Goal: Information Seeking & Learning: Learn about a topic

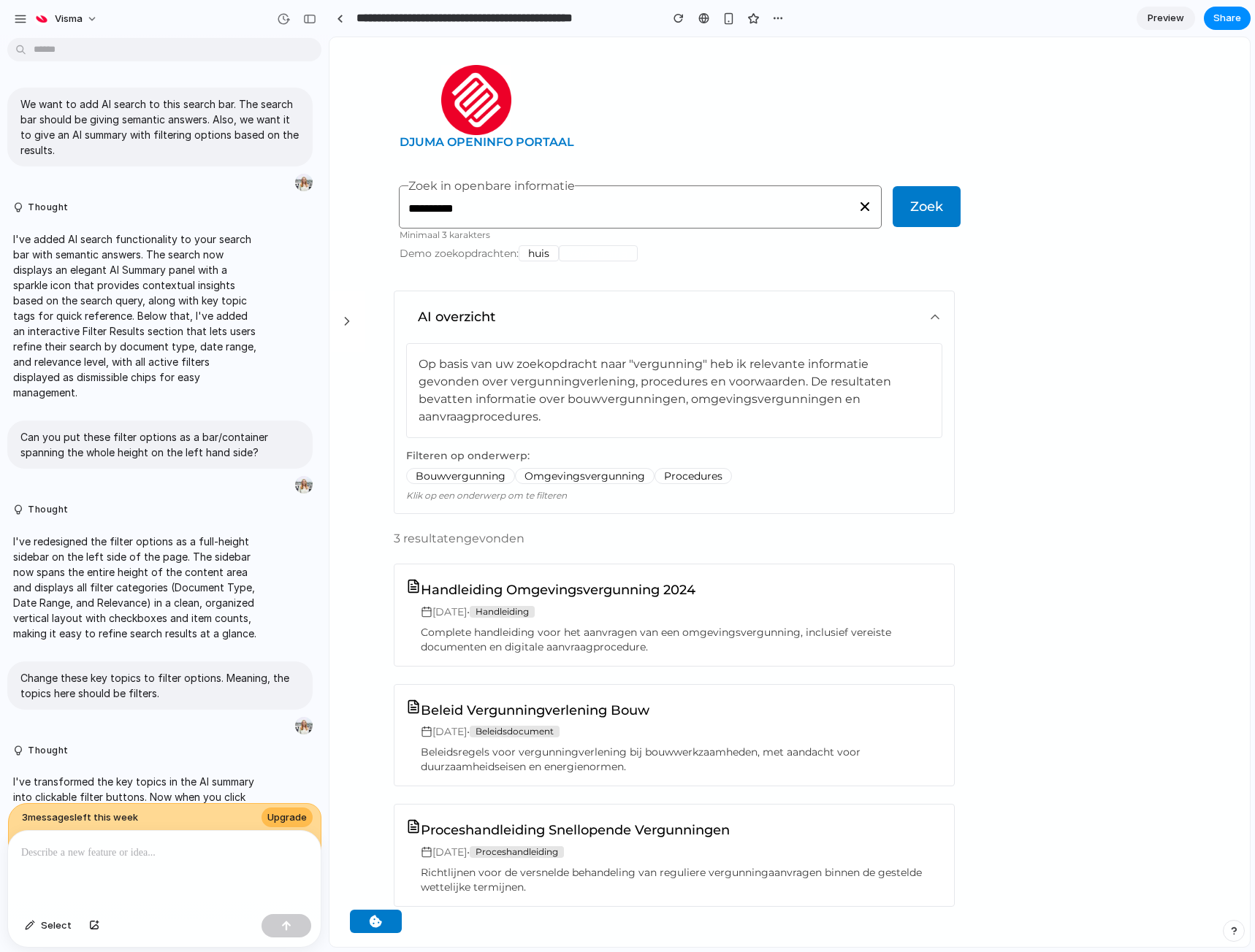
scroll to position [1484, 0]
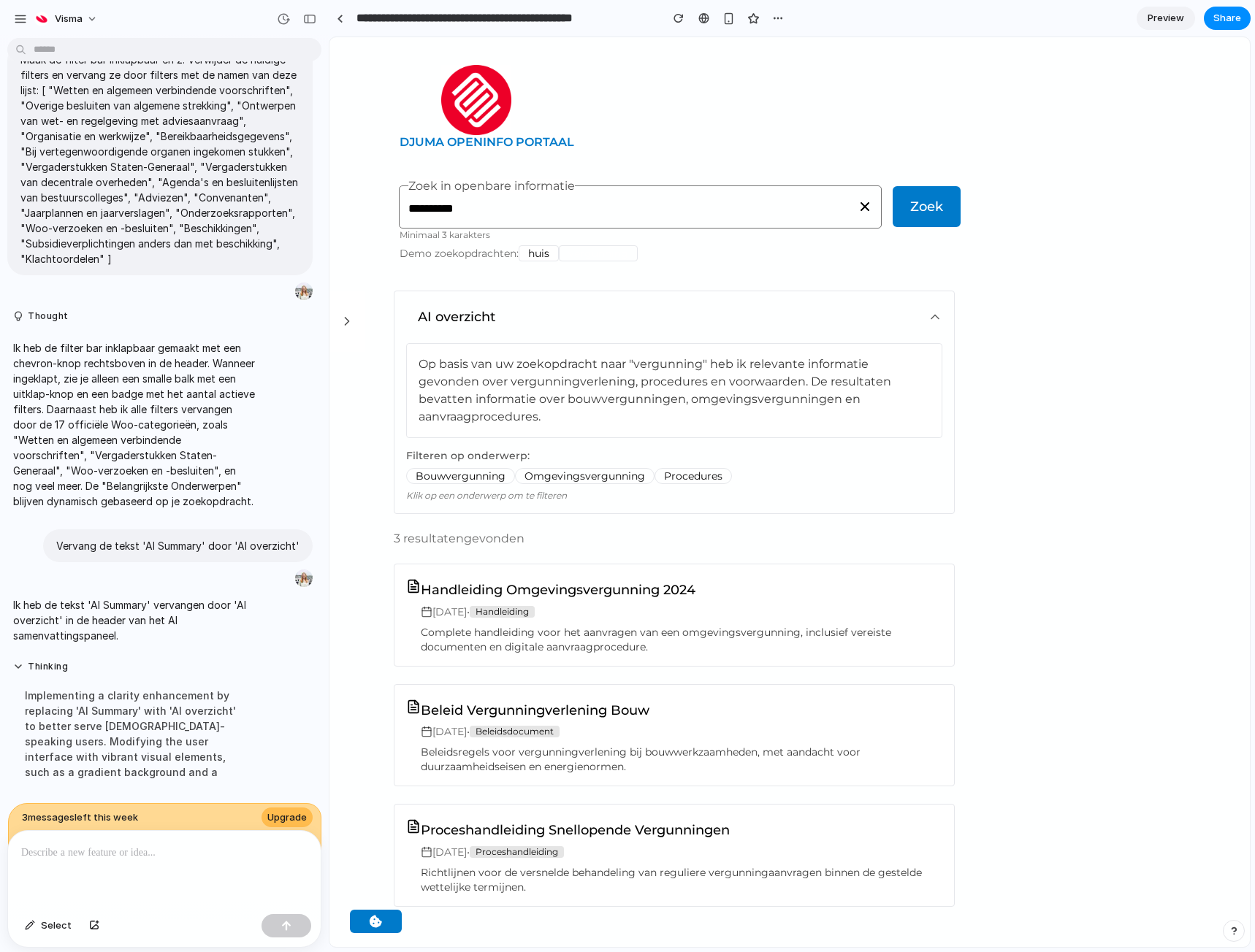
click at [535, 254] on button "huis" at bounding box center [539, 253] width 40 height 16
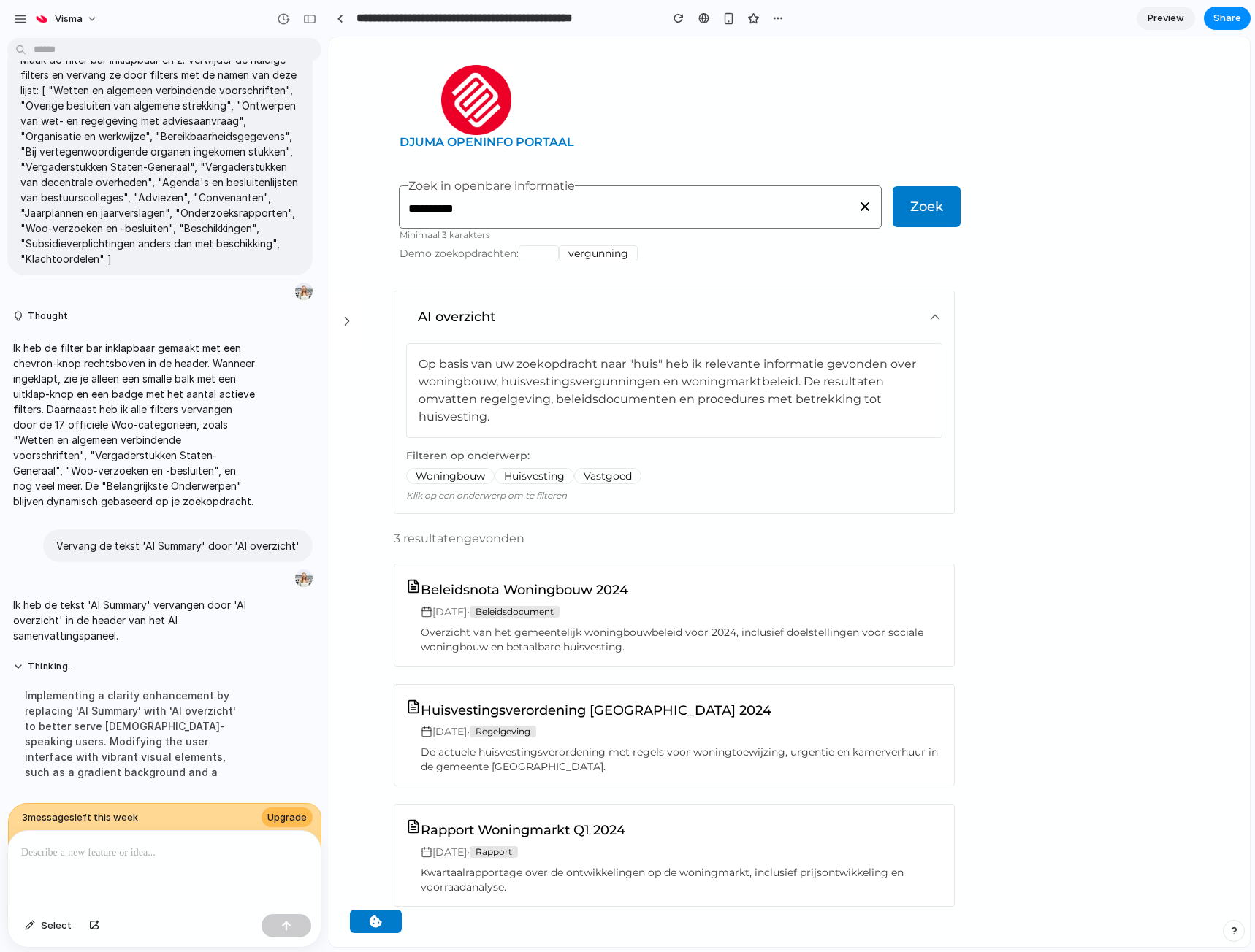
click at [589, 250] on button "vergunning" at bounding box center [598, 253] width 79 height 16
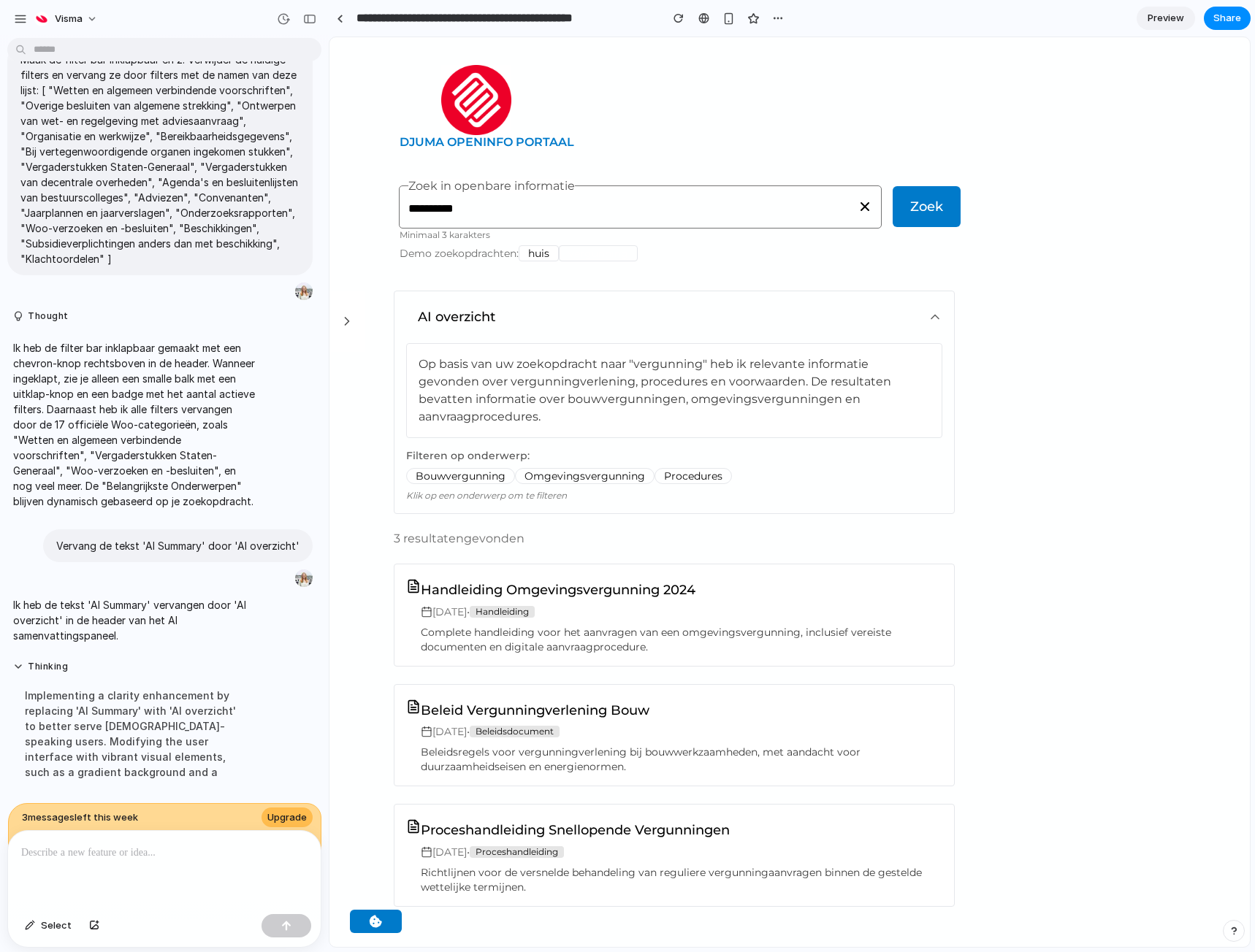
click at [143, 871] on div at bounding box center [164, 869] width 313 height 78
drag, startPoint x: 179, startPoint y: 849, endPoint x: -66, endPoint y: 845, distance: 245.0
click at [0, 845] on html "Visma We want to add AI search to this search bar. The search bar should be giv…" at bounding box center [627, 476] width 1255 height 952
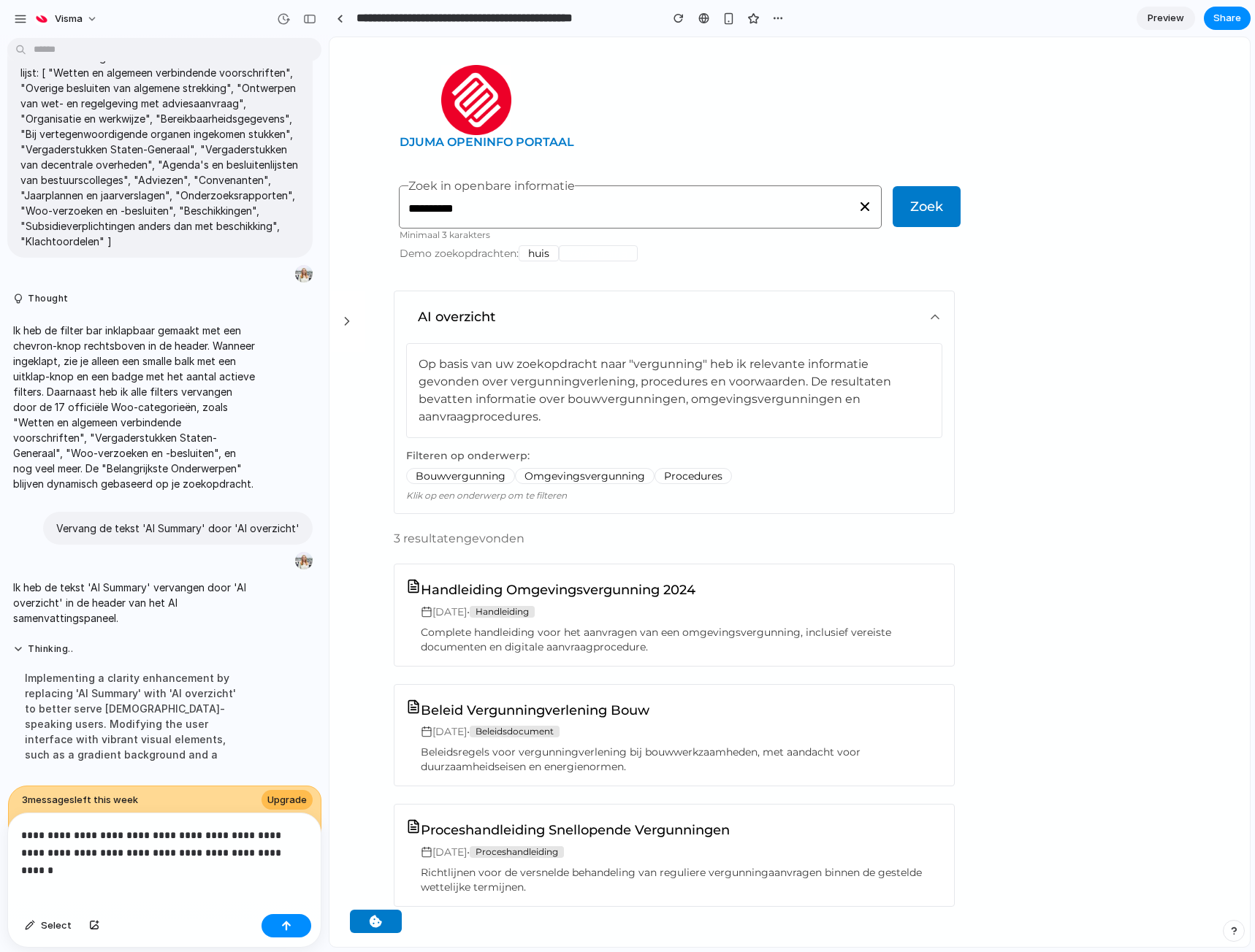
click at [125, 848] on p "**********" at bounding box center [161, 844] width 281 height 35
click at [266, 851] on p "**********" at bounding box center [161, 844] width 281 height 35
click at [283, 924] on div "button" at bounding box center [286, 925] width 10 height 10
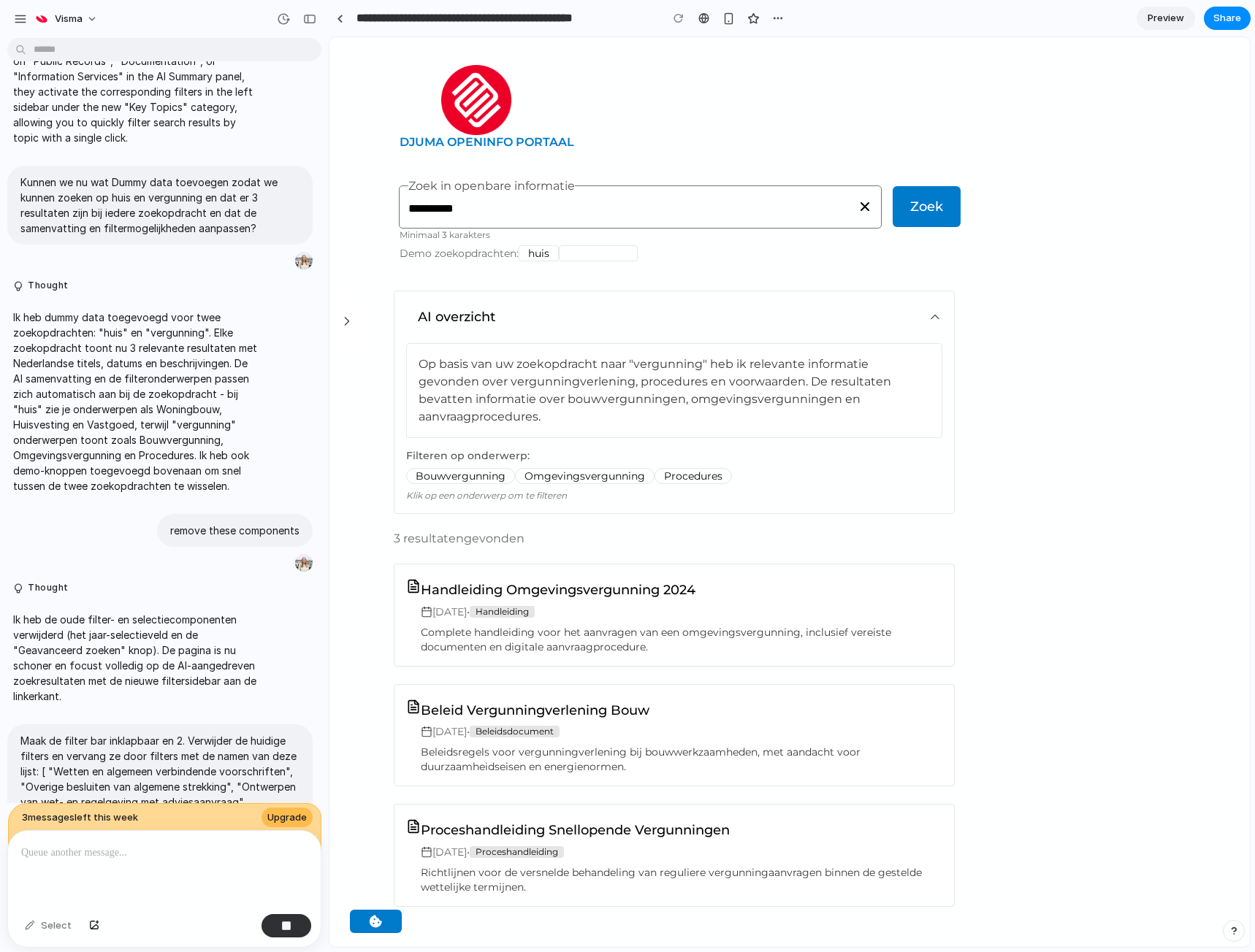
scroll to position [1571, 0]
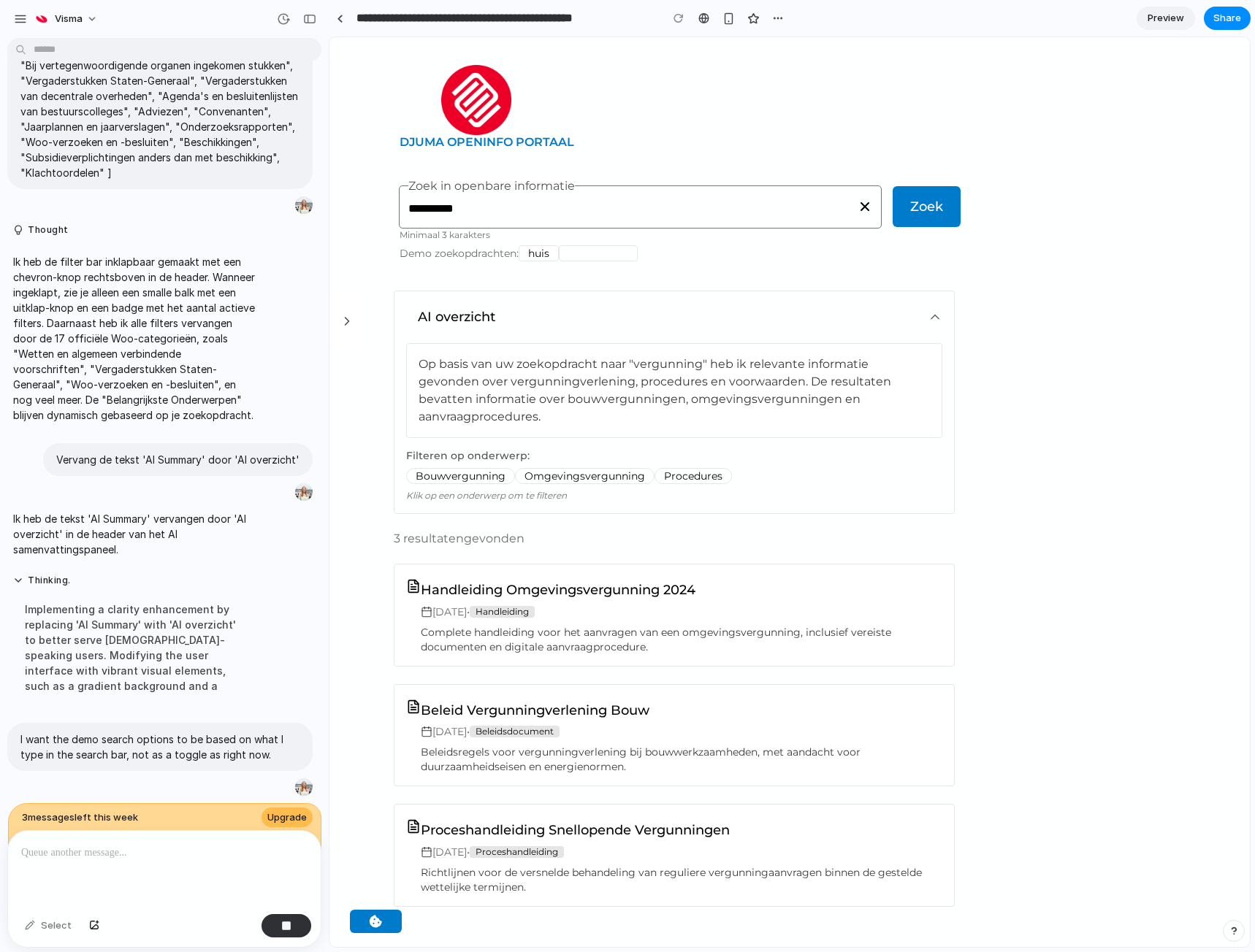
click at [184, 856] on div at bounding box center [164, 869] width 313 height 78
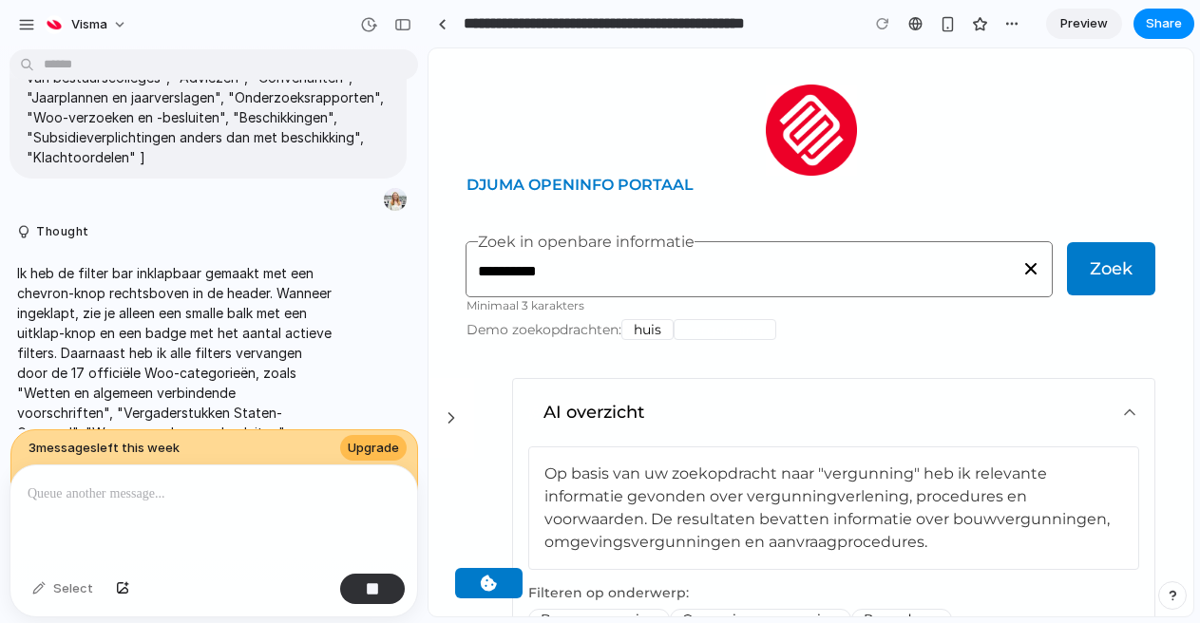
click at [1196, 619] on div "**********" at bounding box center [814, 311] width 773 height 623
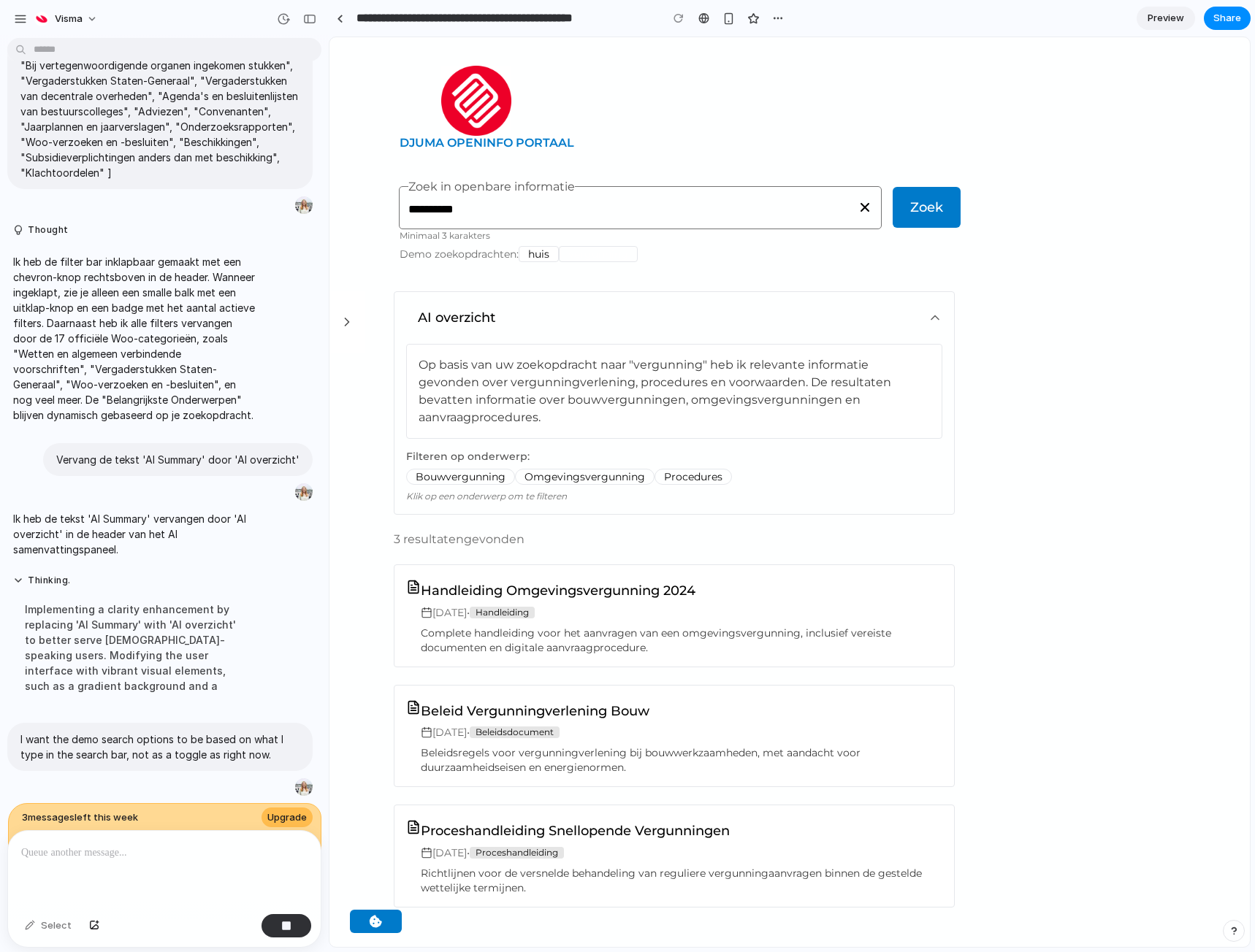
click at [847, 78] on div "**********" at bounding box center [789, 516] width 920 height 901
click at [291, 924] on div "button" at bounding box center [286, 925] width 10 height 10
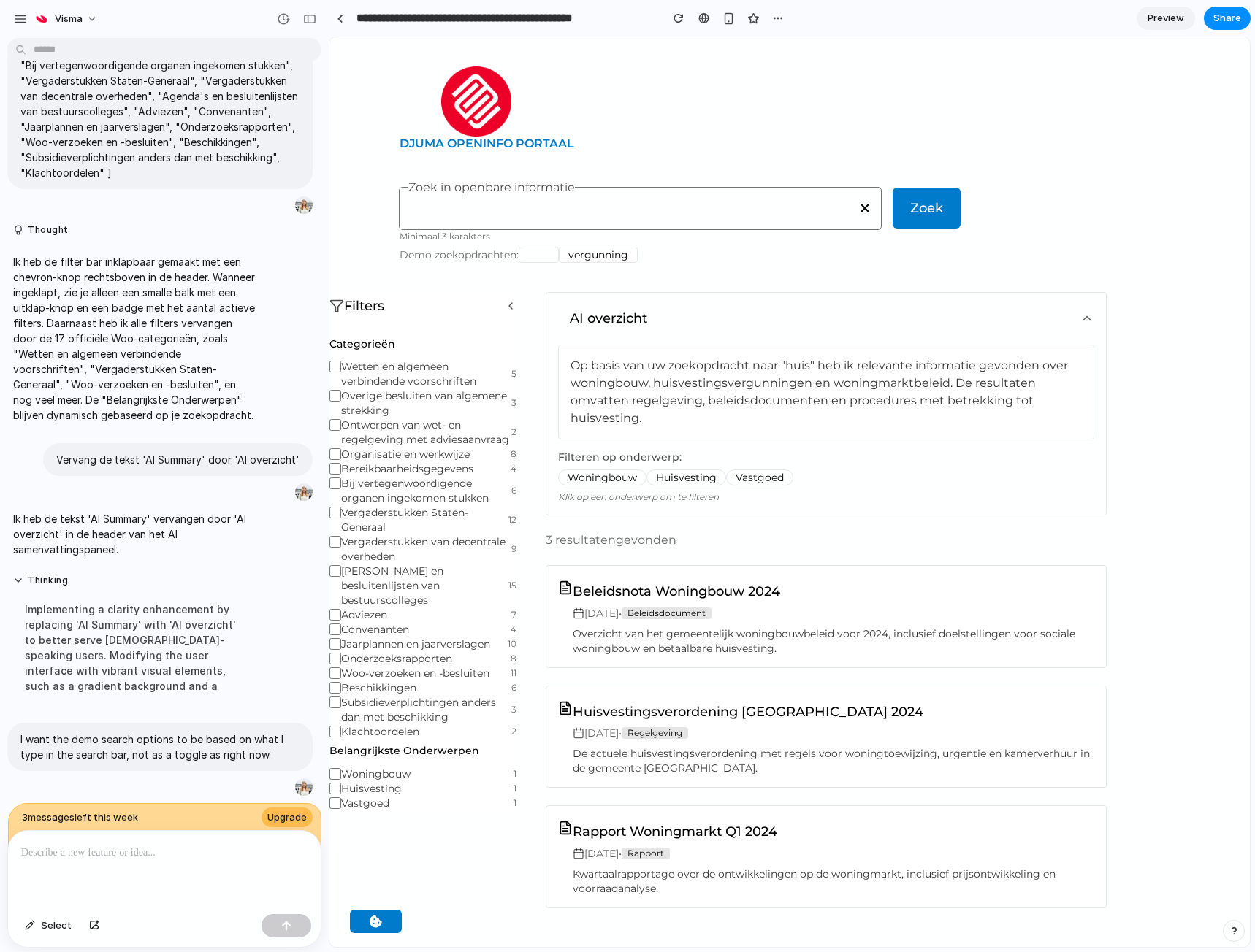
scroll to position [0, 0]
click at [548, 243] on lib-search "[PERSON_NAME] in openbare informatie Minimaal 3 karakters" at bounding box center [640, 214] width 481 height 66
click at [541, 254] on button "huis" at bounding box center [539, 254] width 40 height 16
click at [621, 256] on button "vergunning" at bounding box center [598, 254] width 79 height 16
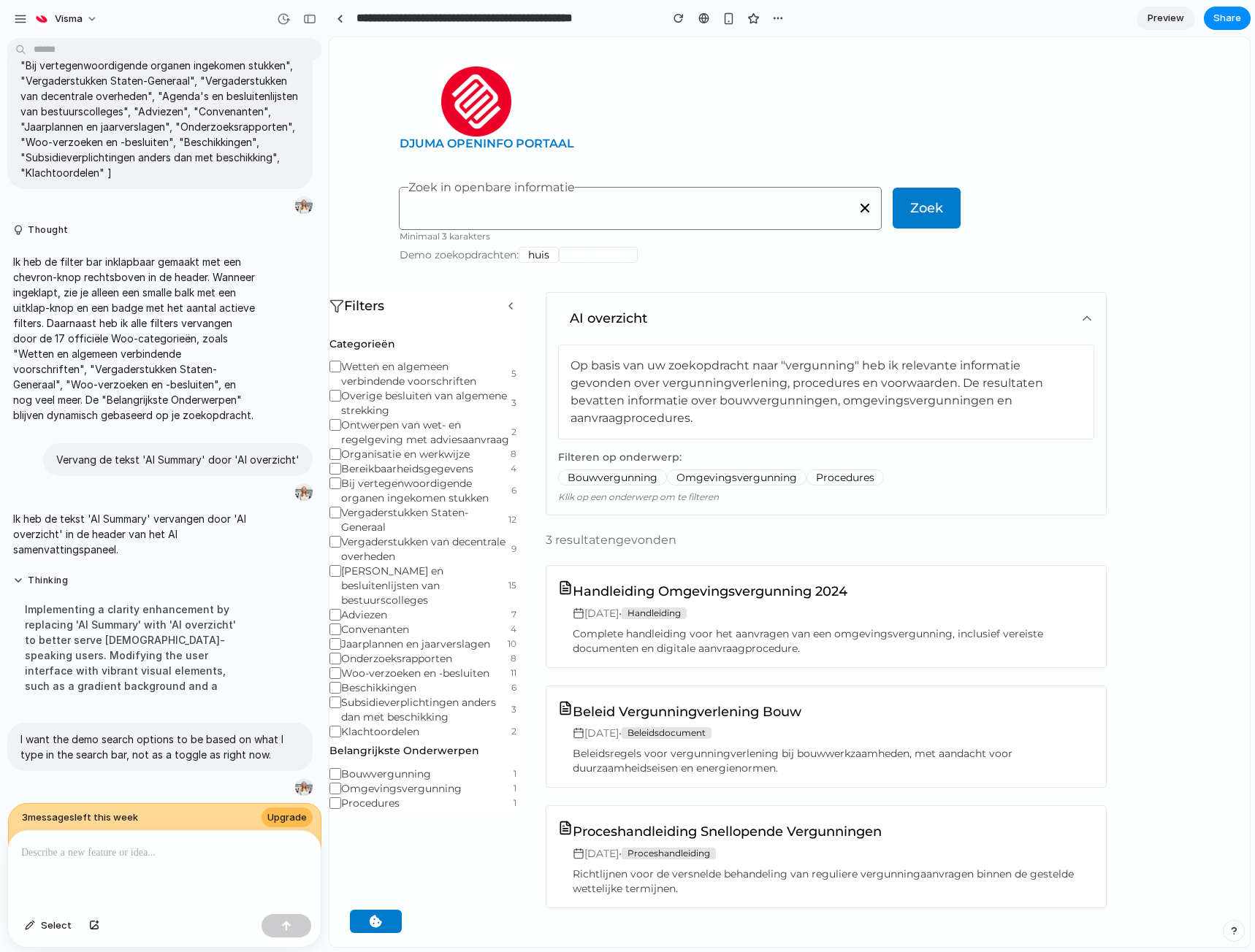
click at [544, 256] on button "huis" at bounding box center [539, 254] width 40 height 16
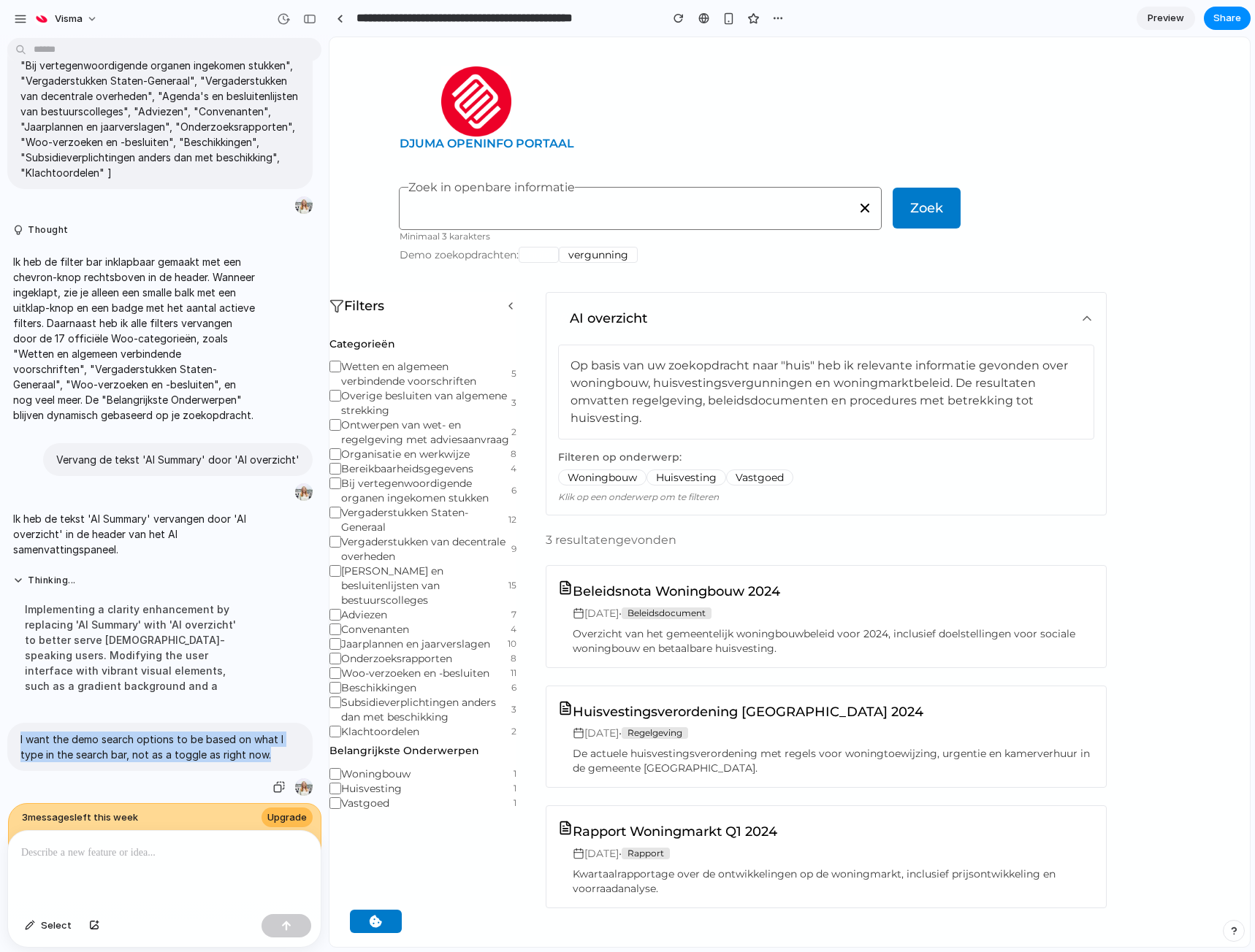
drag, startPoint x: 279, startPoint y: 748, endPoint x: 15, endPoint y: 728, distance: 264.8
click at [15, 728] on div "I want the demo search options to be based on what I type in the search bar, no…" at bounding box center [160, 747] width 305 height 48
click at [269, 782] on button "button" at bounding box center [279, 787] width 21 height 21
click at [195, 856] on div at bounding box center [164, 869] width 313 height 78
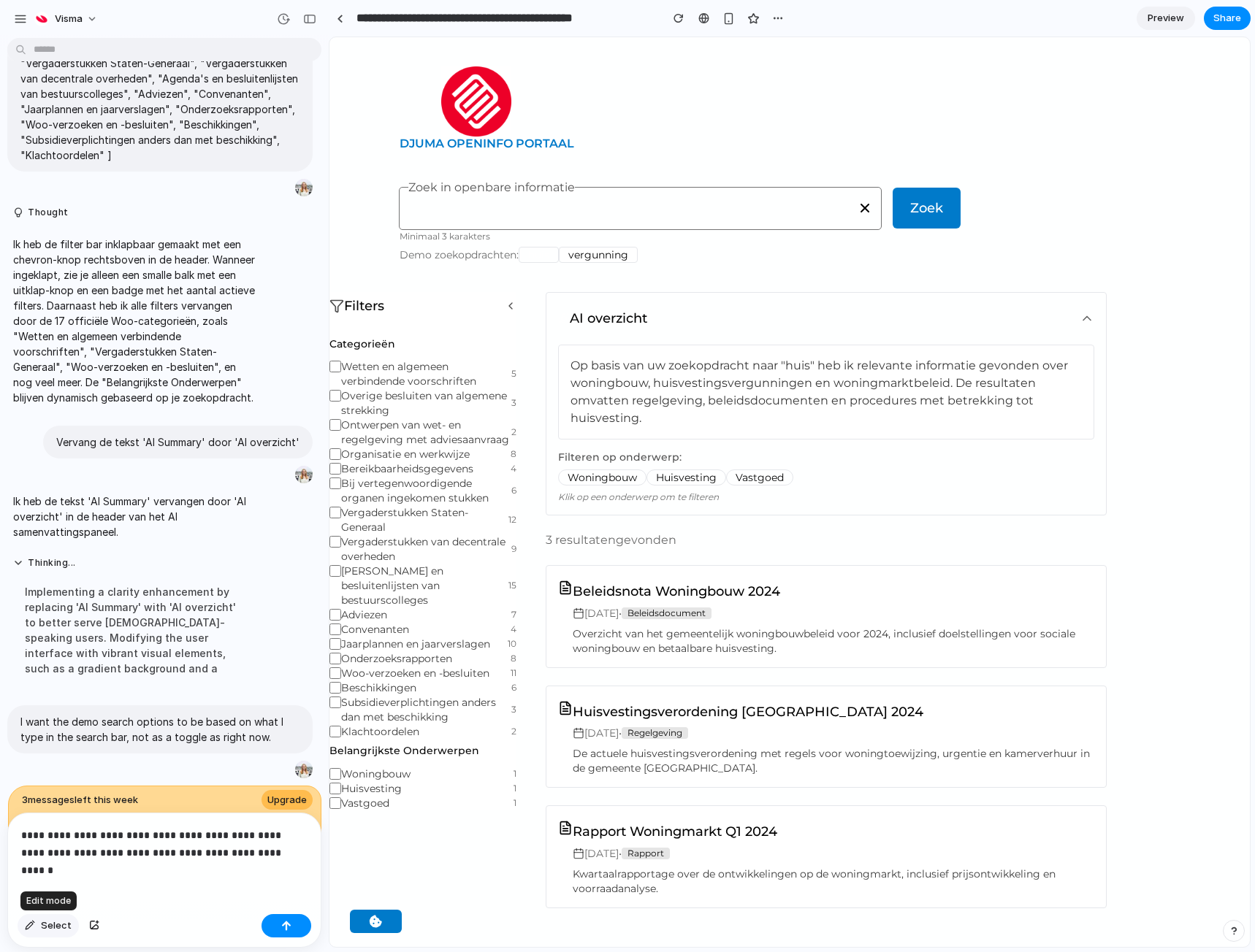
click at [32, 927] on div "button" at bounding box center [29, 925] width 10 height 8
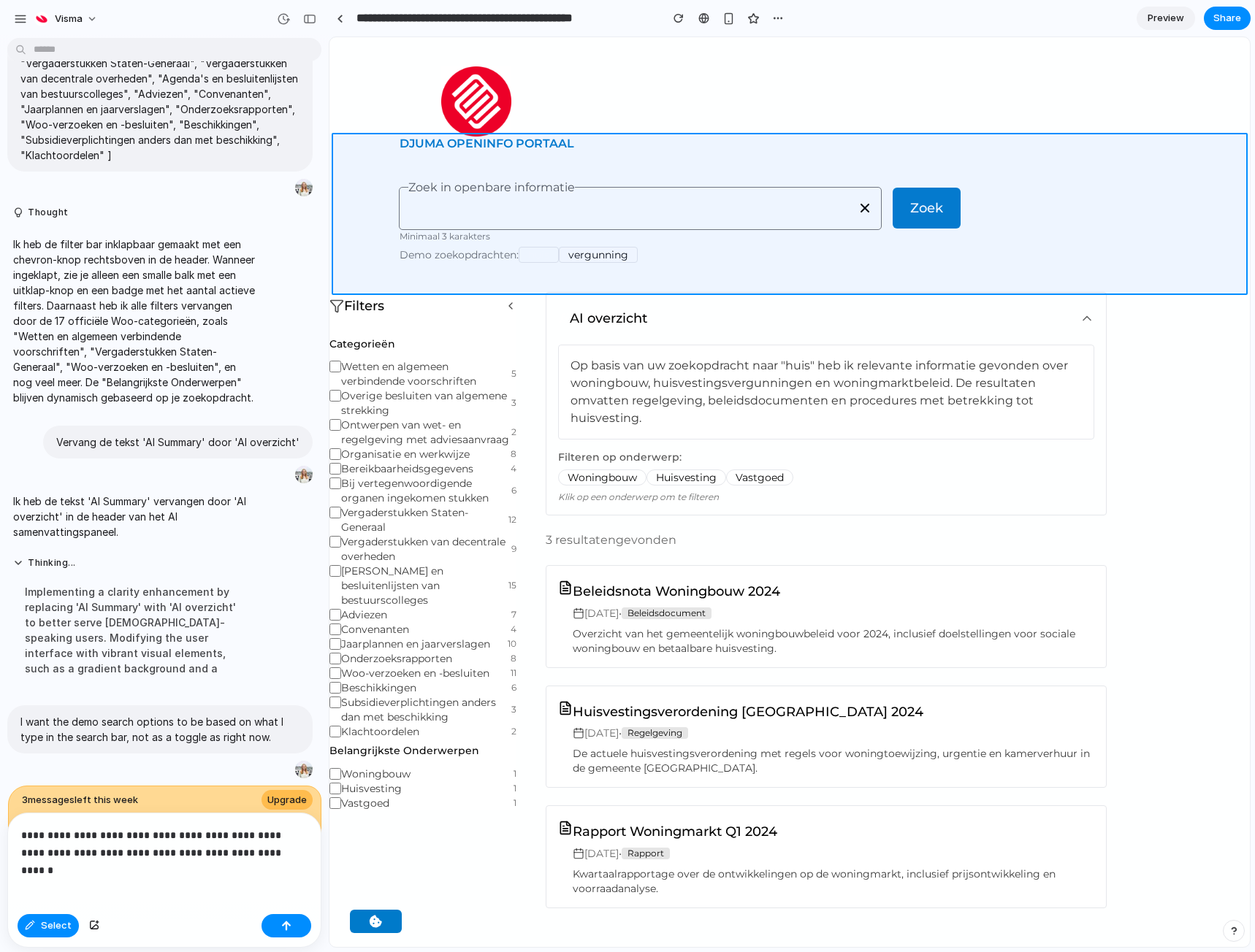
click at [410, 272] on div at bounding box center [789, 492] width 920 height 910
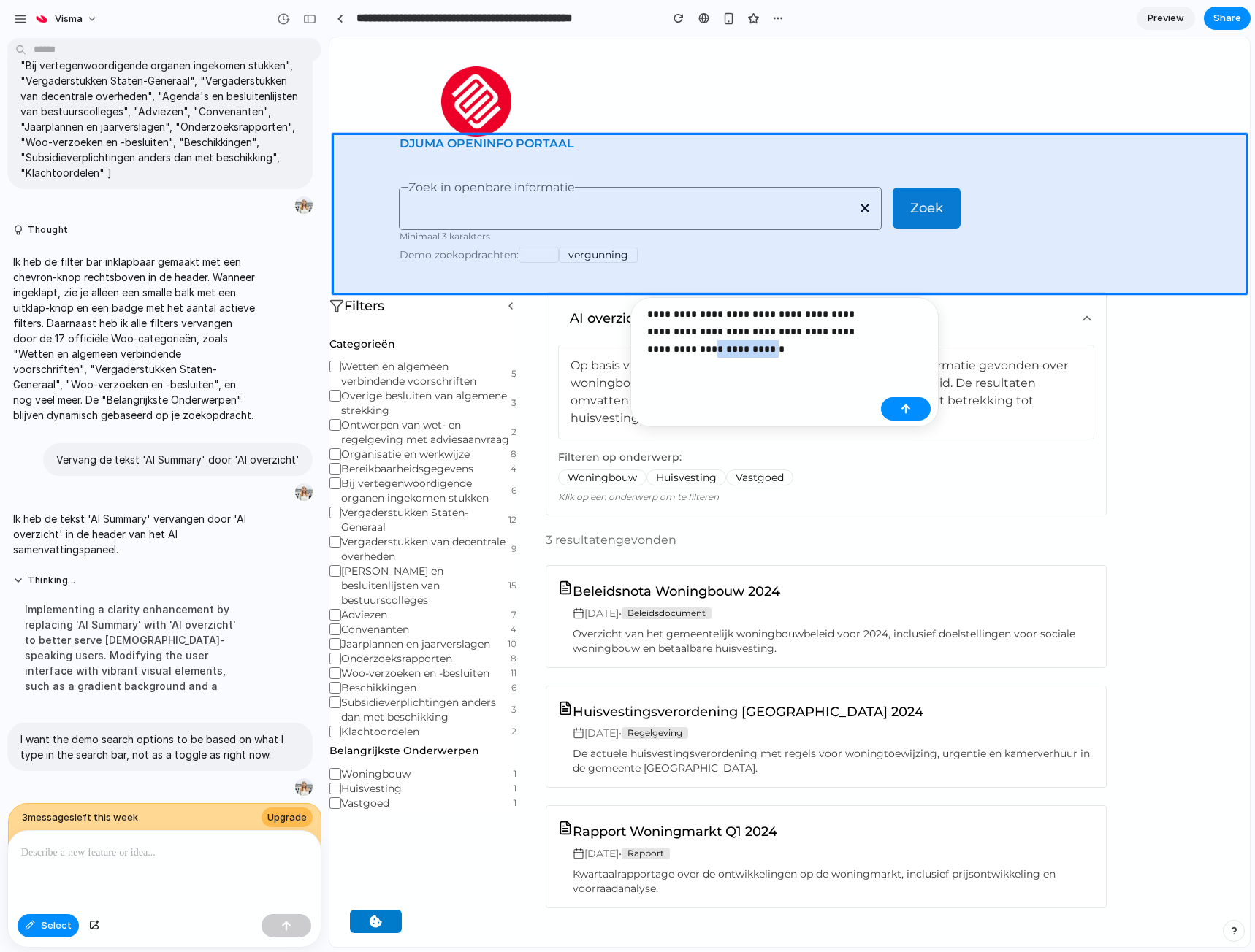
drag, startPoint x: 739, startPoint y: 348, endPoint x: 679, endPoint y: 347, distance: 60.0
click at [679, 347] on p "**********" at bounding box center [761, 331] width 227 height 52
drag, startPoint x: 908, startPoint y: 406, endPoint x: 579, endPoint y: 370, distance: 331.0
click at [908, 406] on div "button" at bounding box center [905, 408] width 10 height 10
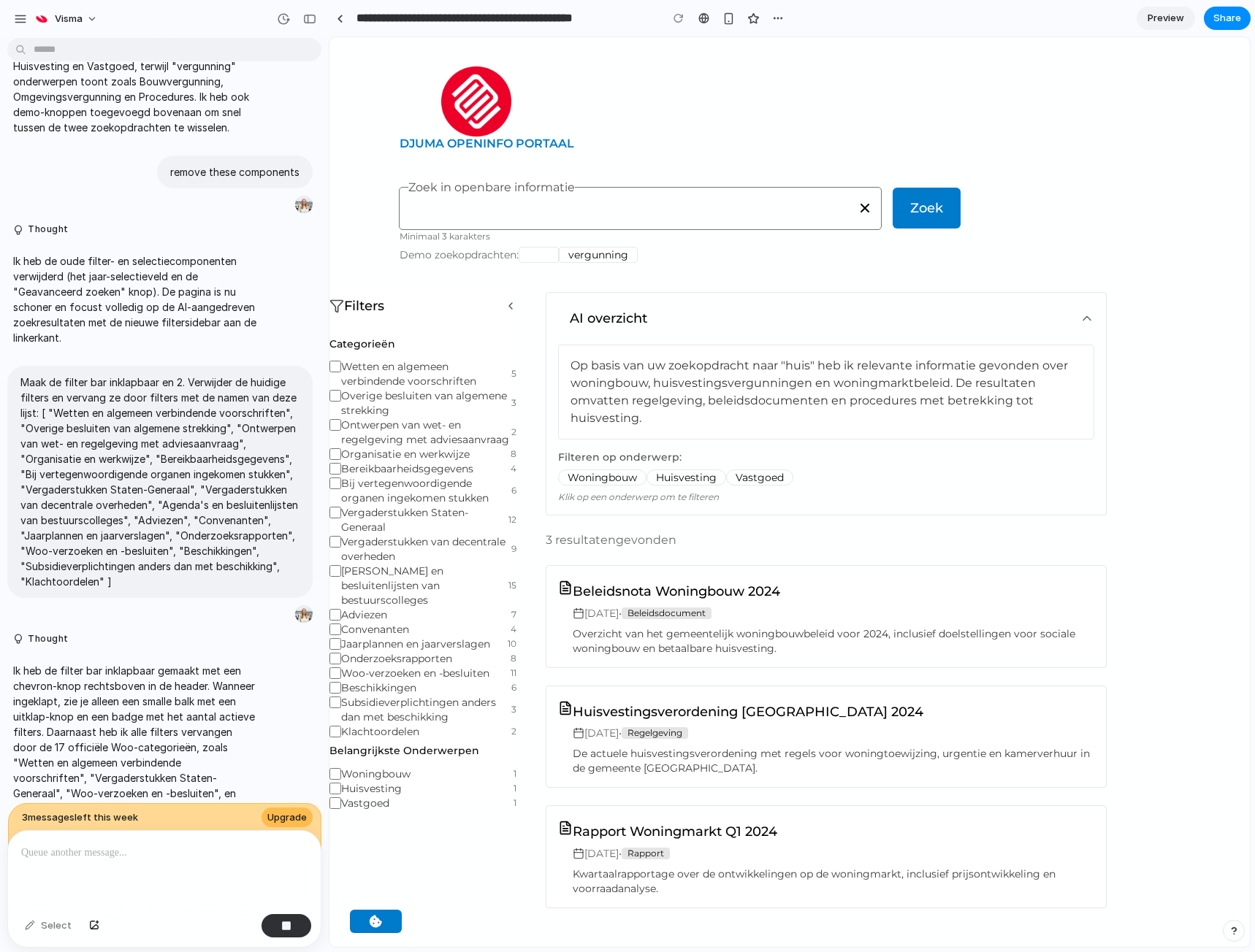
scroll to position [1088, 0]
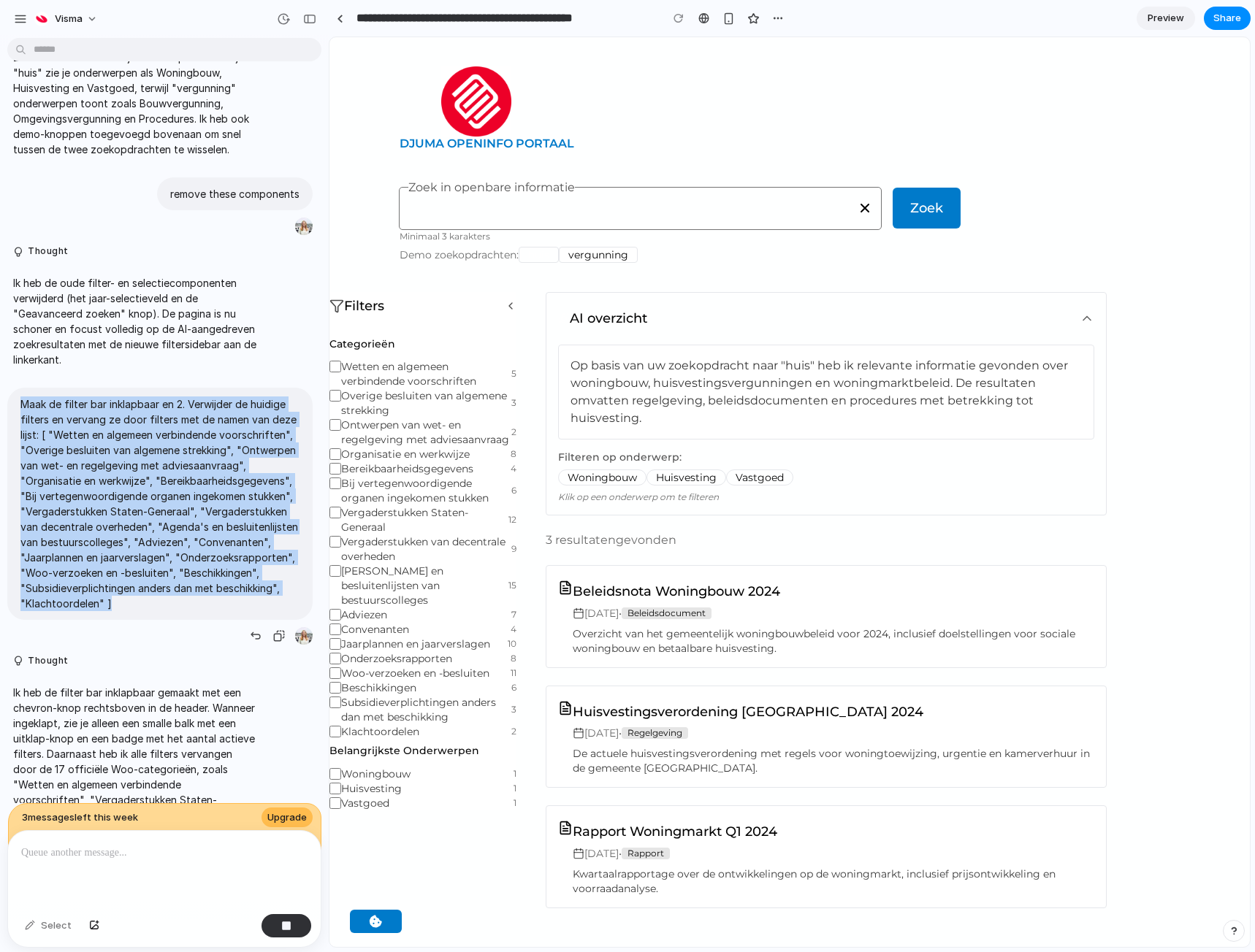
drag, startPoint x: 22, startPoint y: 418, endPoint x: 266, endPoint y: 633, distance: 325.2
click at [266, 611] on p "Maak de filter bar inklapbaar en 2. Verwijder de huidige filters en vervang ze …" at bounding box center [160, 503] width 279 height 214
copy p "Maak de filter bar inklapbaar en 2. Verwijder de huidige filters en vervang ze …"
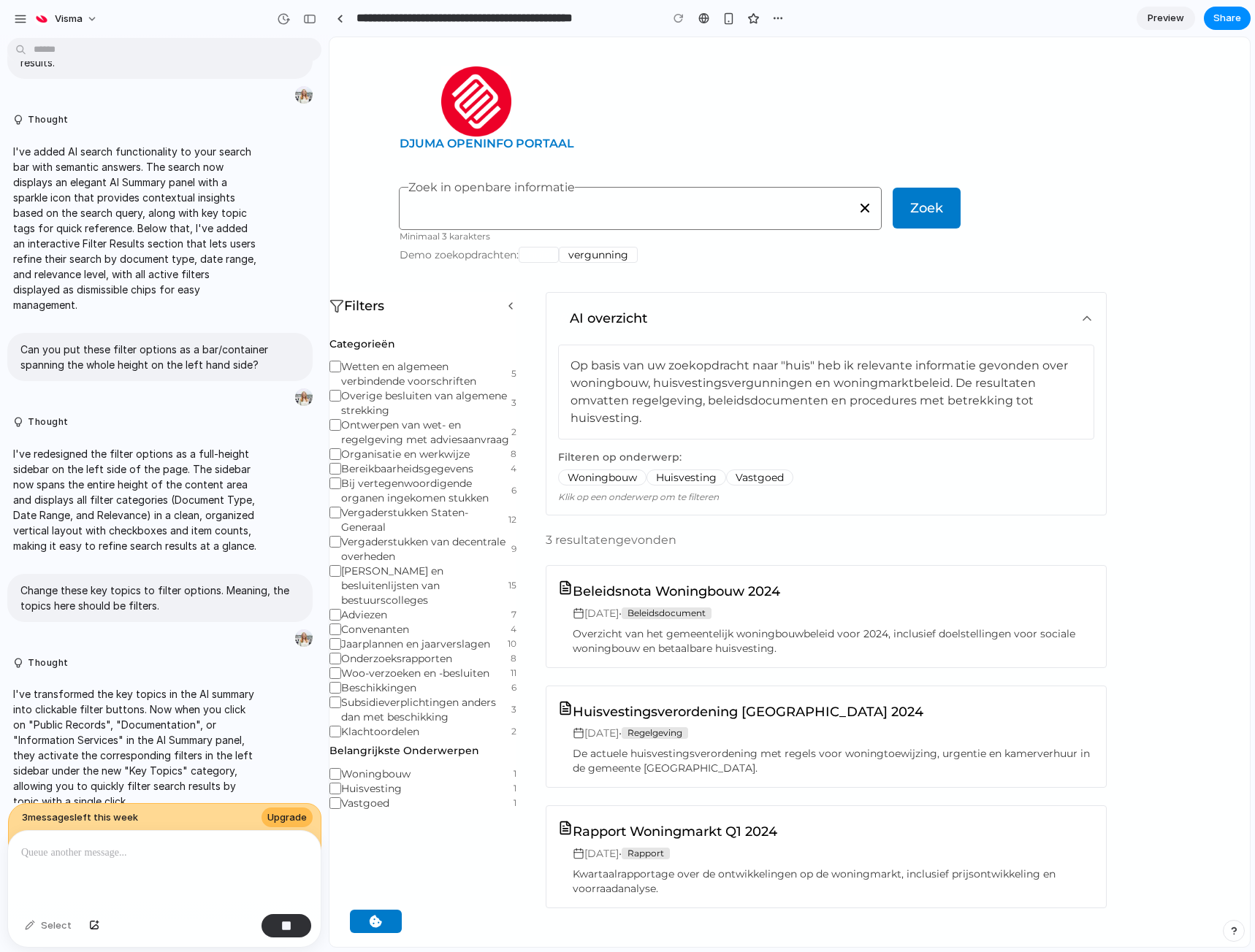
scroll to position [0, 0]
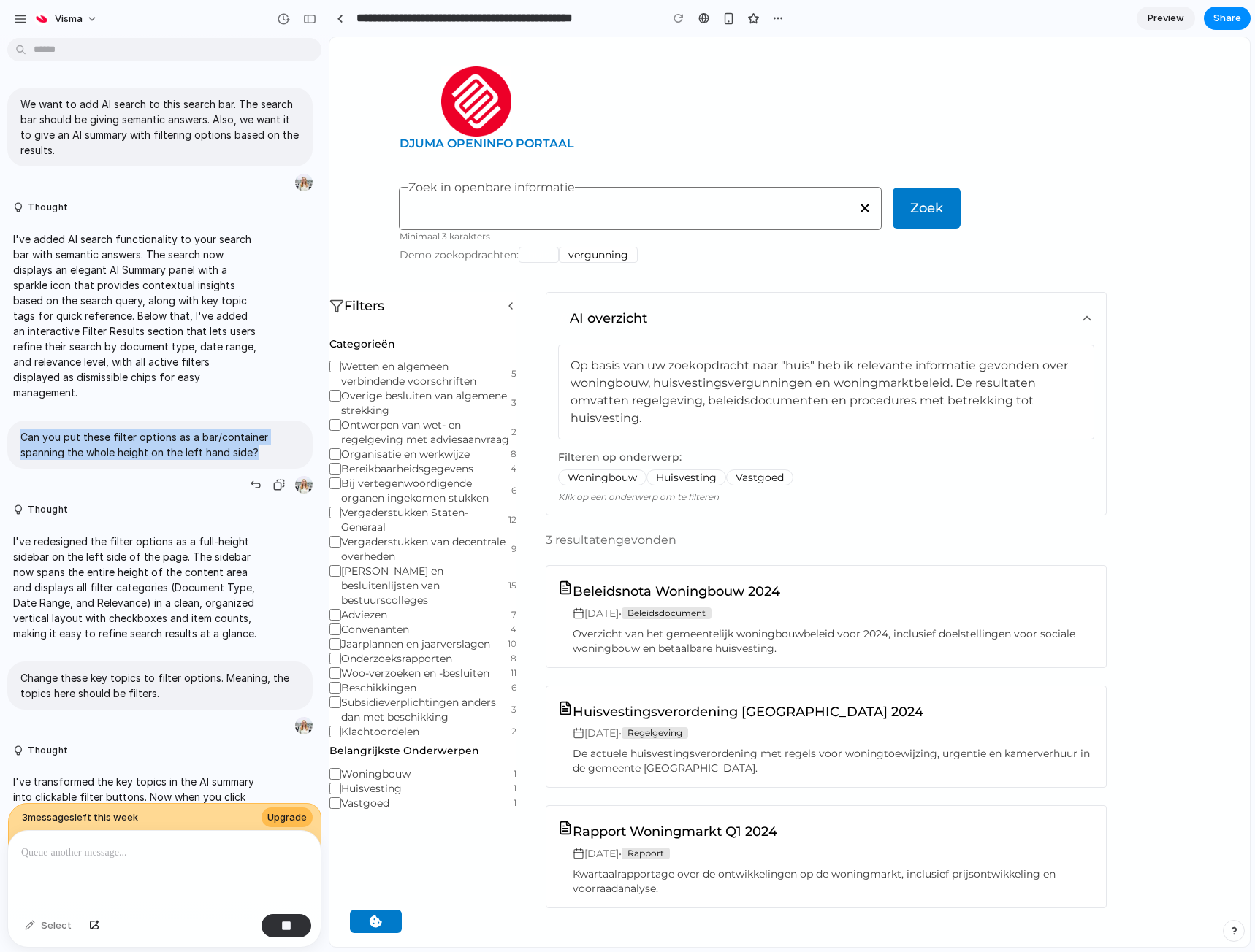
drag, startPoint x: 267, startPoint y: 453, endPoint x: 22, endPoint y: 433, distance: 245.8
click at [22, 433] on p "Can you put these filter options as a bar/container spanning the whole height o…" at bounding box center [160, 445] width 279 height 31
copy p "Can you put these filter options as a bar/container spanning the whole height o…"
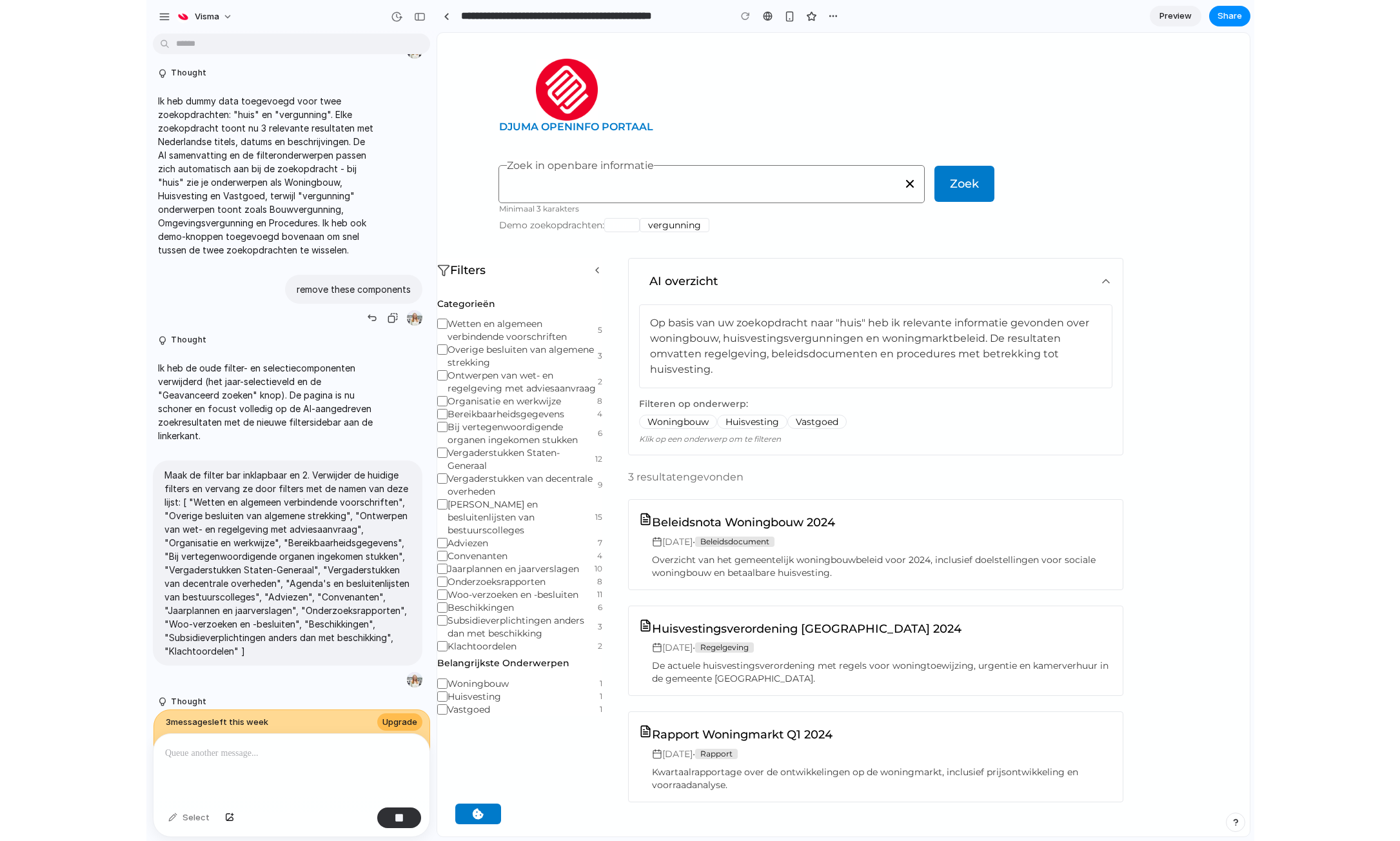
scroll to position [967, 0]
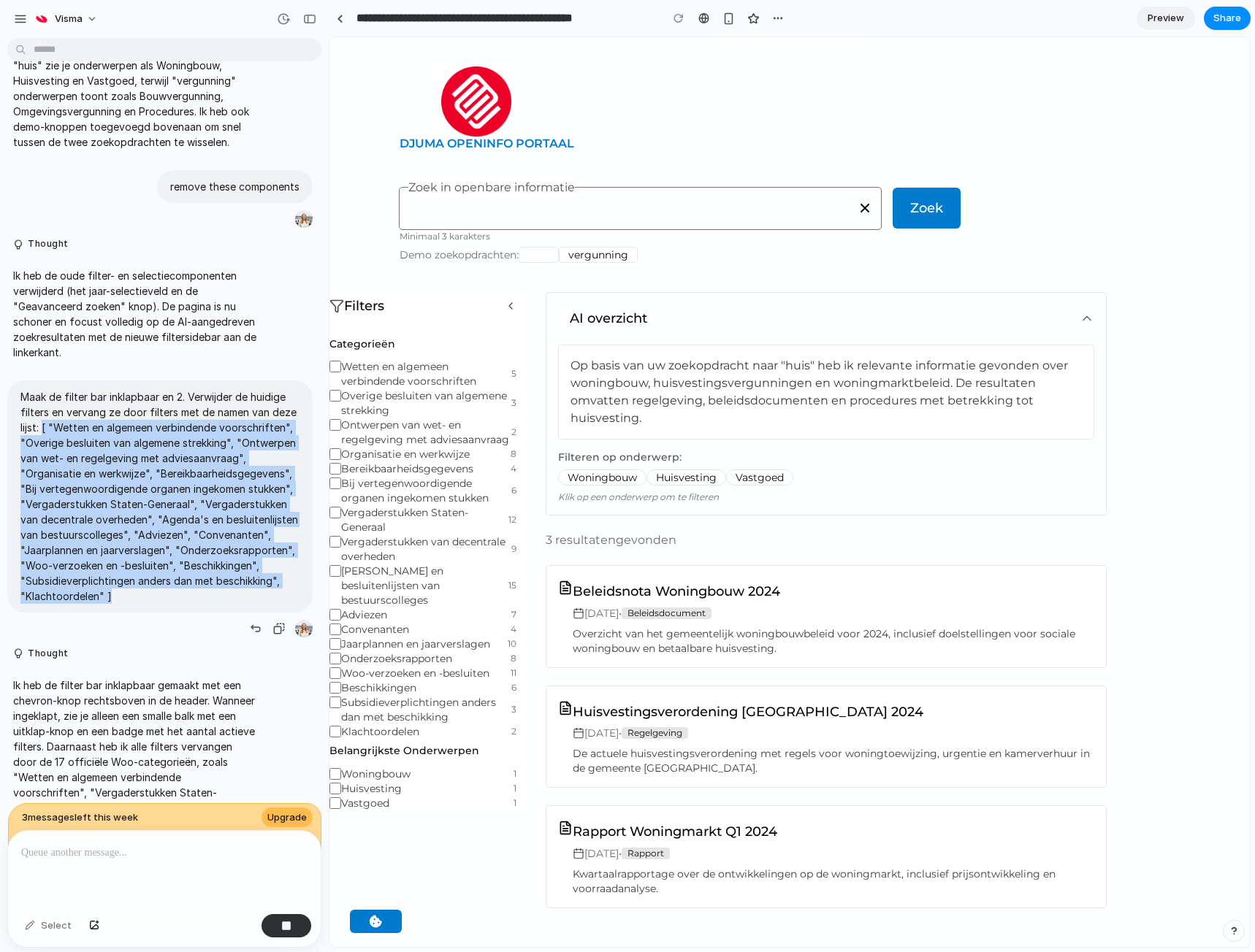
drag, startPoint x: 264, startPoint y: 630, endPoint x: 42, endPoint y: 447, distance: 287.7
click at [42, 447] on p "Maak de filter bar inklapbaar en 2. Verwijder de huidige filters en vervang ze …" at bounding box center [160, 496] width 279 height 214
copy p "[ "Wetten en algemeen verbindende voorschriften", "Overige besluiten van algeme…"
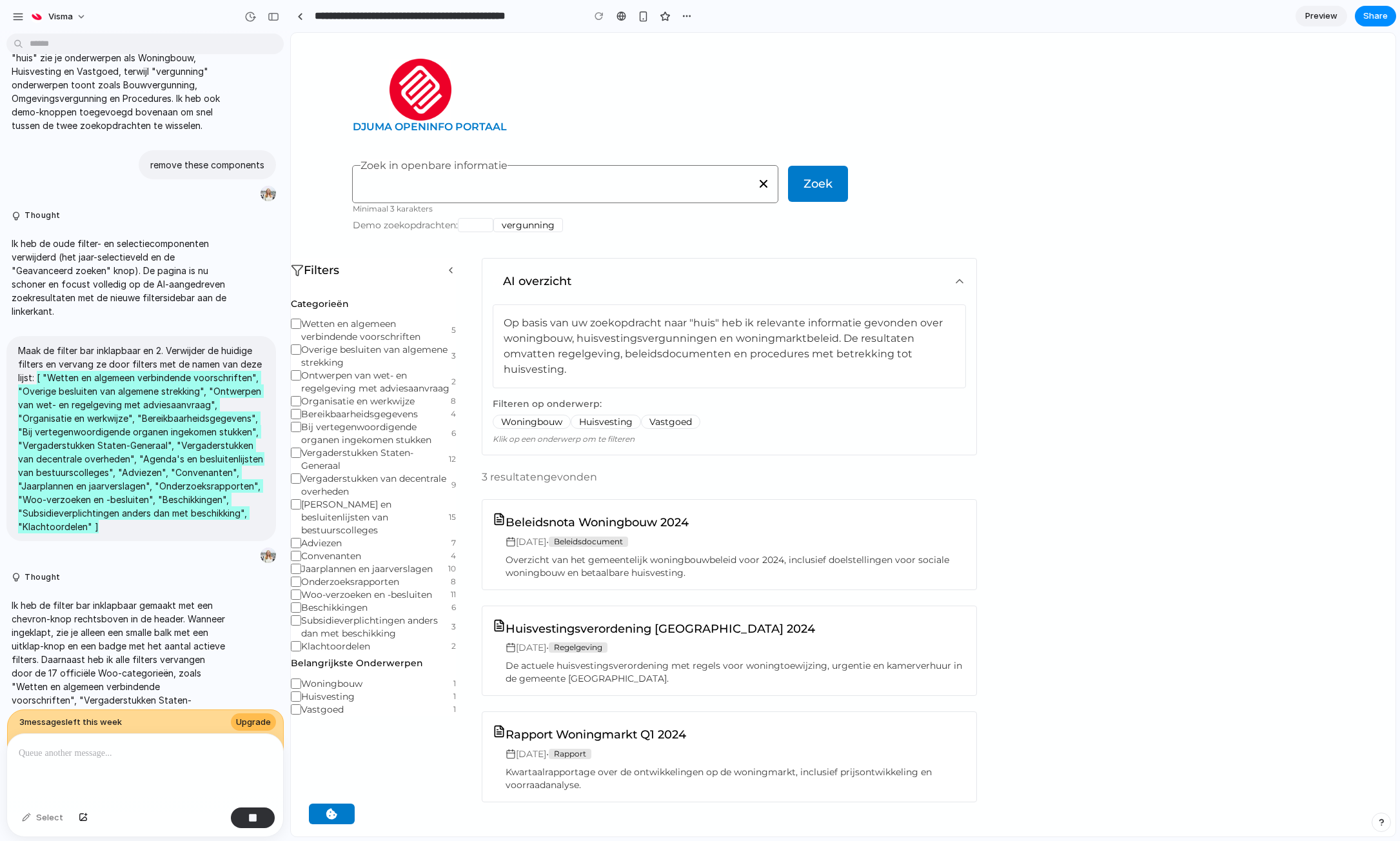
click at [1070, 149] on div "[PERSON_NAME] OpenInfo portaal Zoek in openbare informatie Minimaal 3 karakters…" at bounding box center [787, 189] width 991 height 137
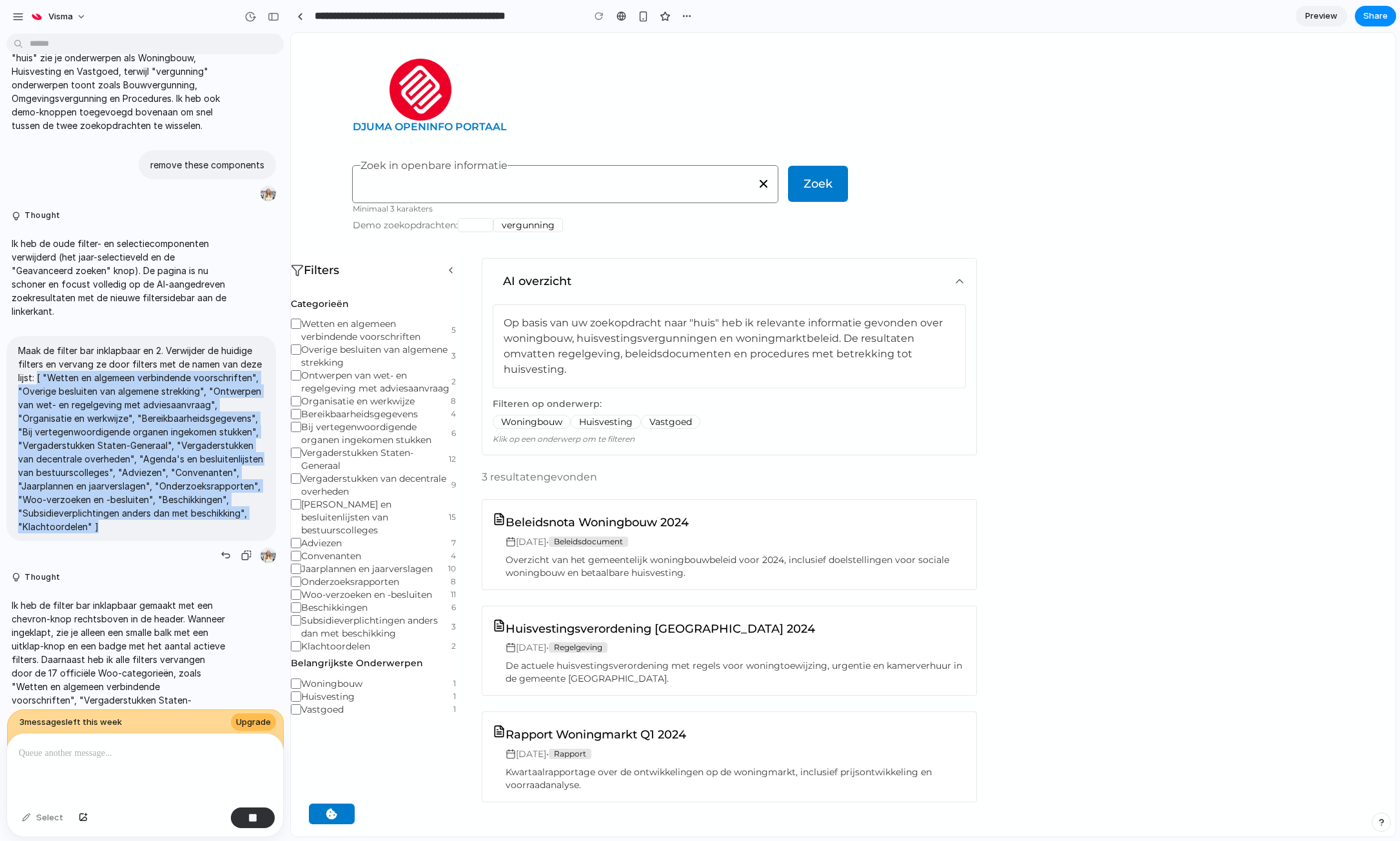
click at [138, 497] on p "Maak de filter bar inklapbaar en 2. Verwijder de huidige filters en vervang ze …" at bounding box center [141, 438] width 246 height 189
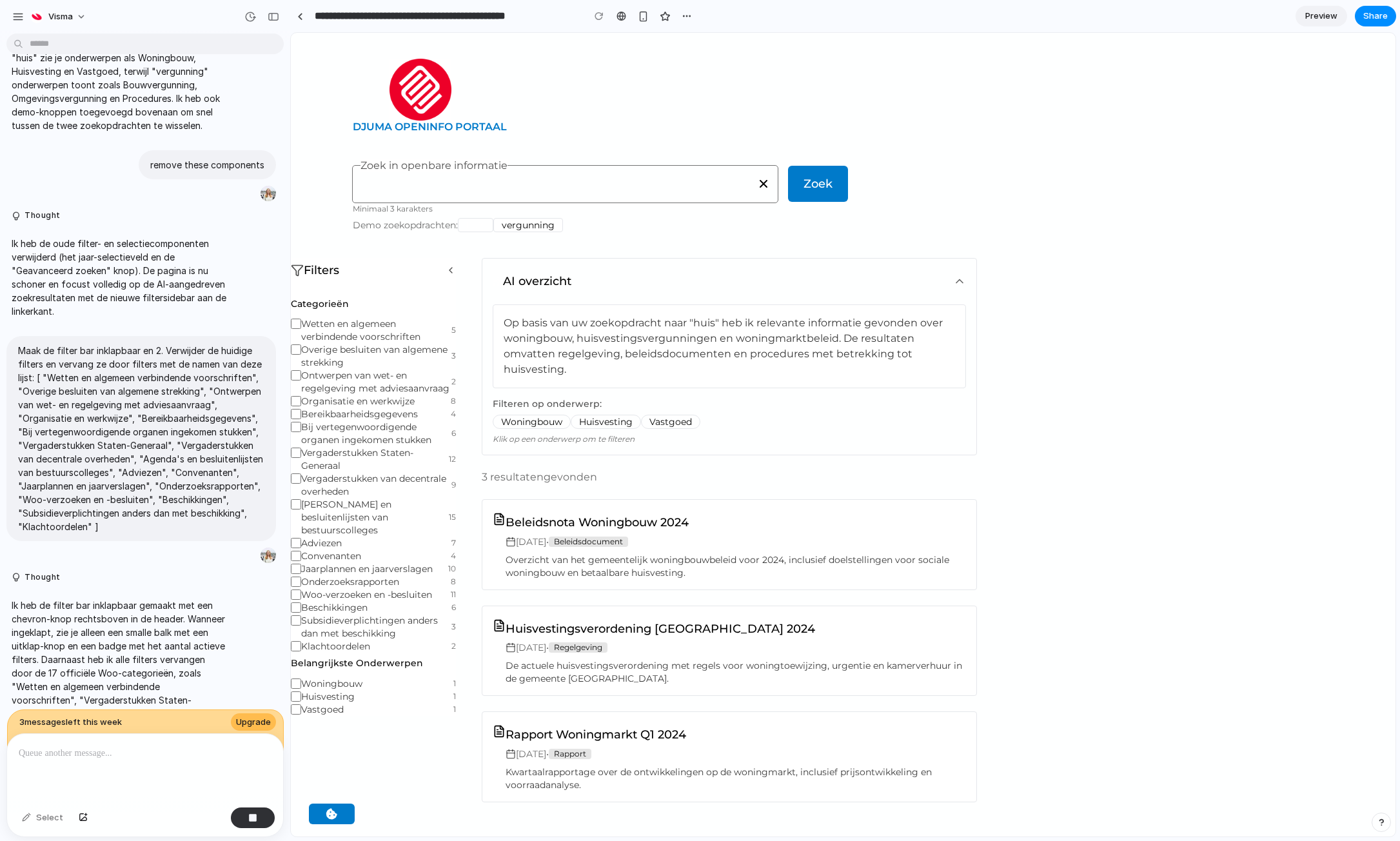
click at [482, 131] on header "Djuma OpenInfo portaal" at bounding box center [601, 127] width 495 height 13
click at [408, 181] on input "Zoek in openbare informatie" at bounding box center [565, 185] width 409 height 13
click at [683, 20] on div "button" at bounding box center [686, 16] width 10 height 10
click at [683, 20] on div "Duplicate Delete" at bounding box center [700, 420] width 1400 height 841
